Goal: Task Accomplishment & Management: Use online tool/utility

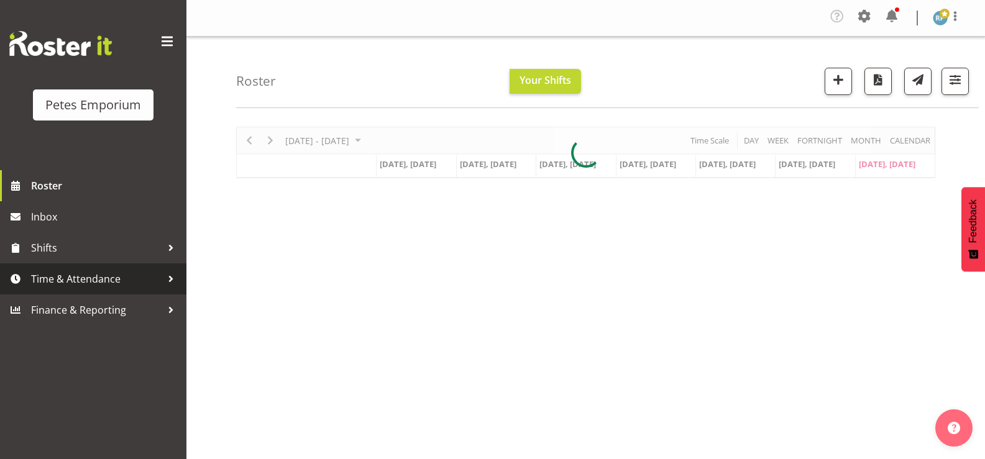
click at [86, 275] on span "Time & Attendance" at bounding box center [96, 279] width 130 height 19
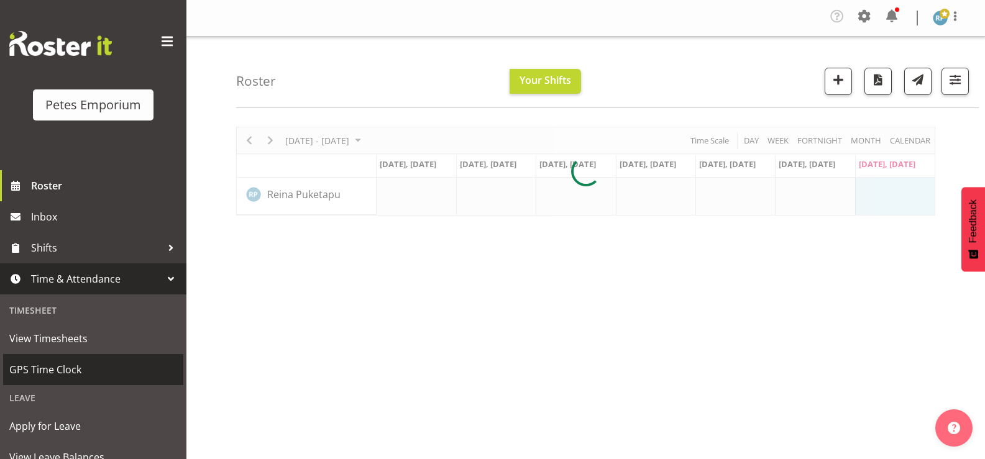
click at [62, 373] on span "GPS Time Clock" at bounding box center [93, 369] width 168 height 19
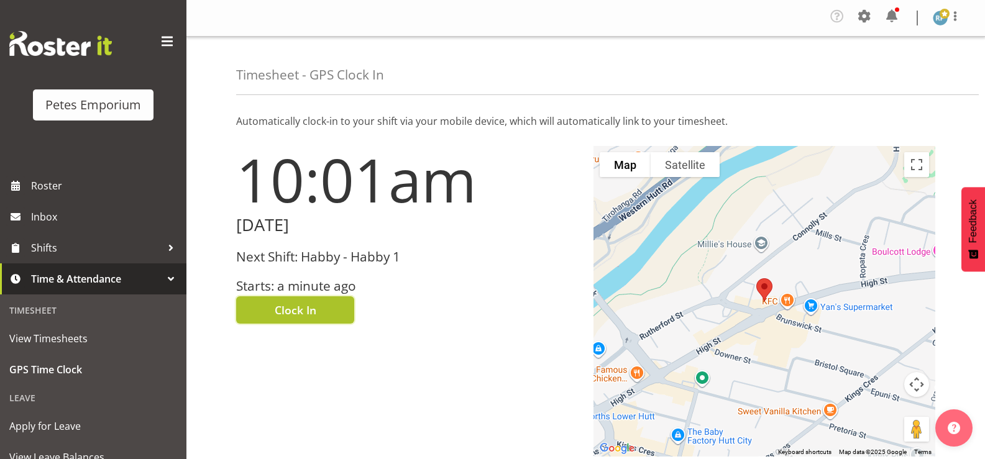
click at [289, 304] on span "Clock In" at bounding box center [296, 310] width 42 height 16
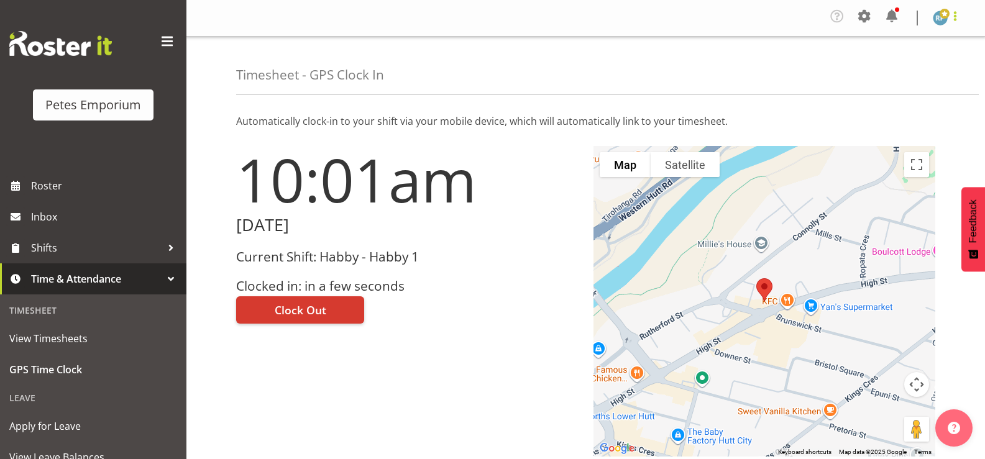
click at [958, 17] on span at bounding box center [955, 16] width 15 height 15
click at [935, 70] on link "Log Out" at bounding box center [902, 68] width 119 height 22
